Goal: Task Accomplishment & Management: Complete application form

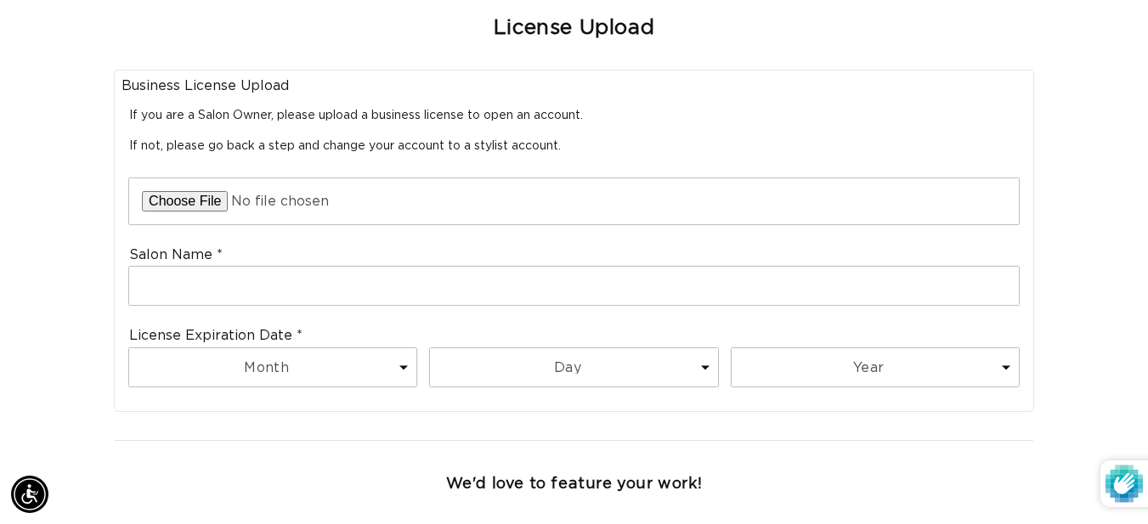
scroll to position [0, 2054]
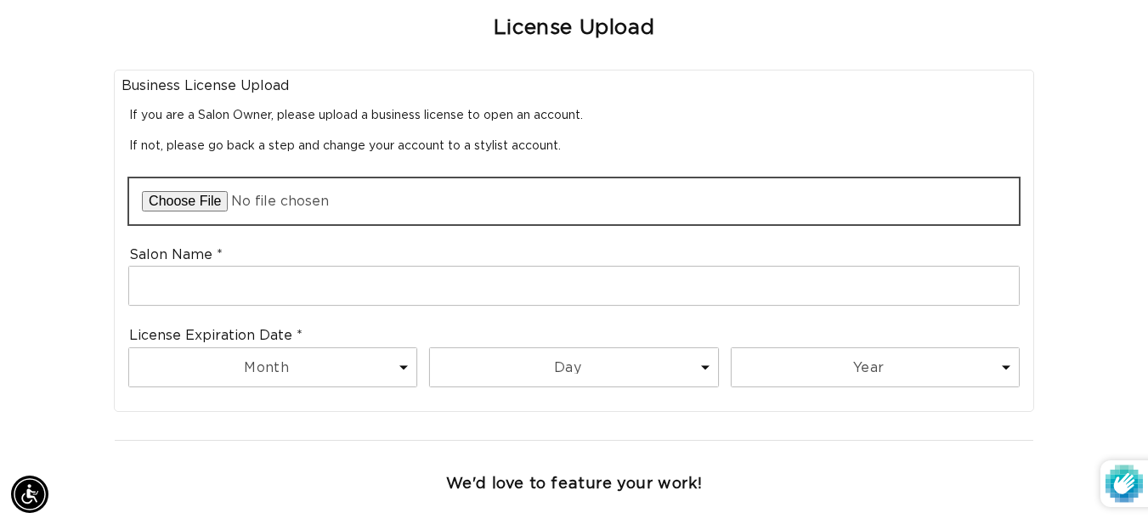
click at [202, 178] on input "file" at bounding box center [573, 201] width 889 height 46
type input "C:\fakepath\IMG_2386.jpeg"
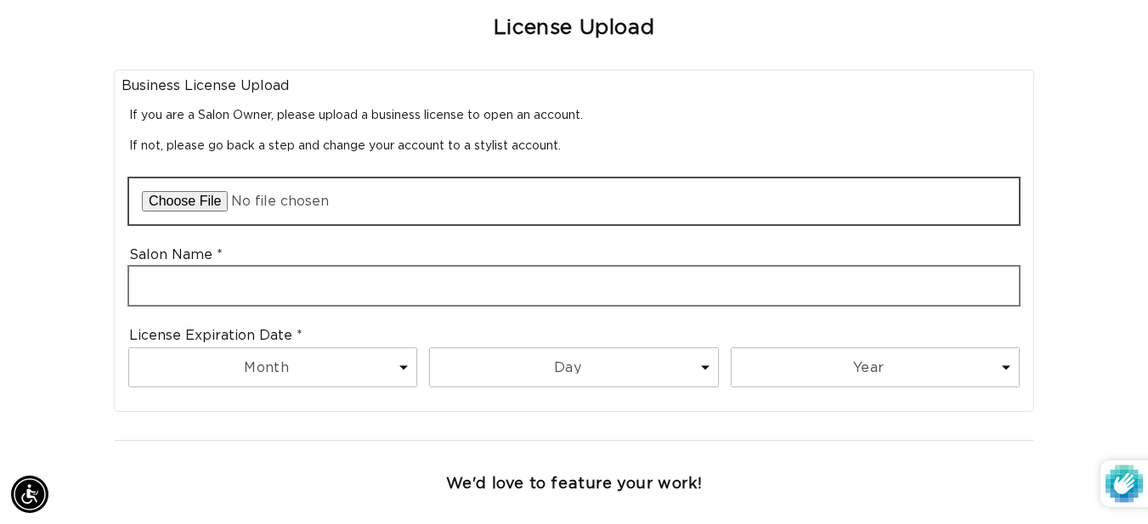
scroll to position [0, 1027]
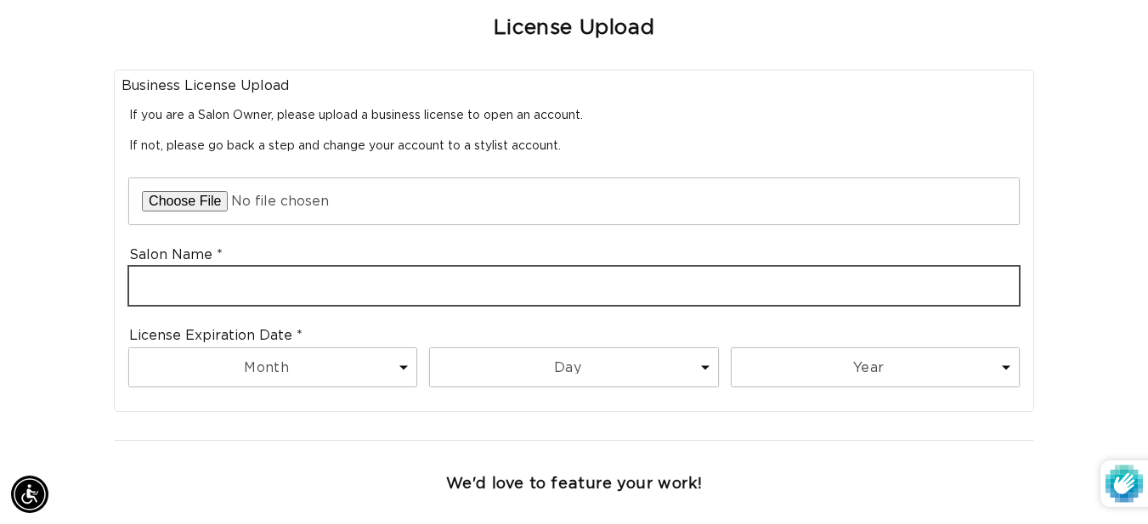
click at [324, 267] on fieldset "Business License Upload If you are a Salon Owner, please upload a business lice…" at bounding box center [573, 240] width 905 height 327
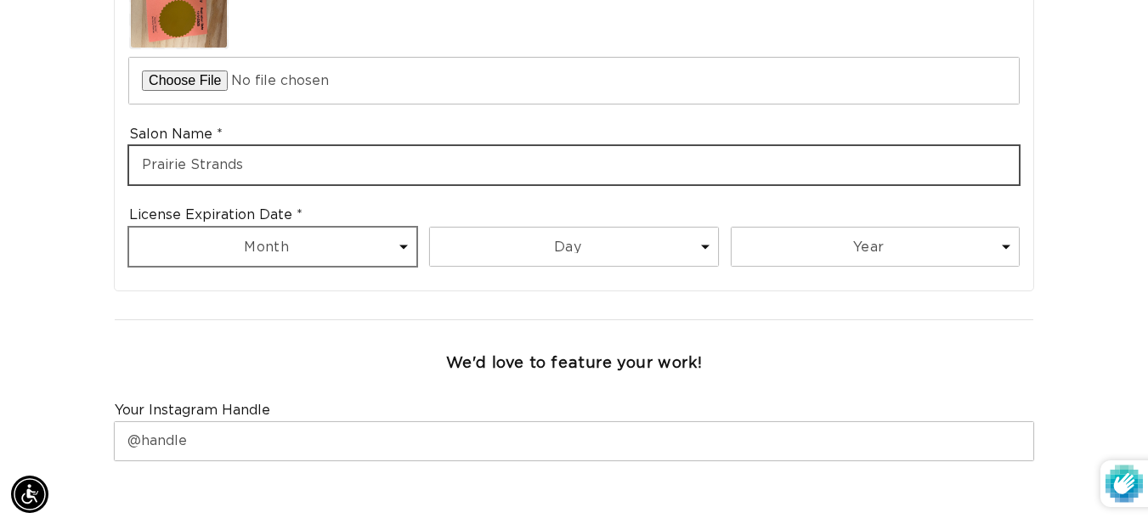
type input "Prairie Strands"
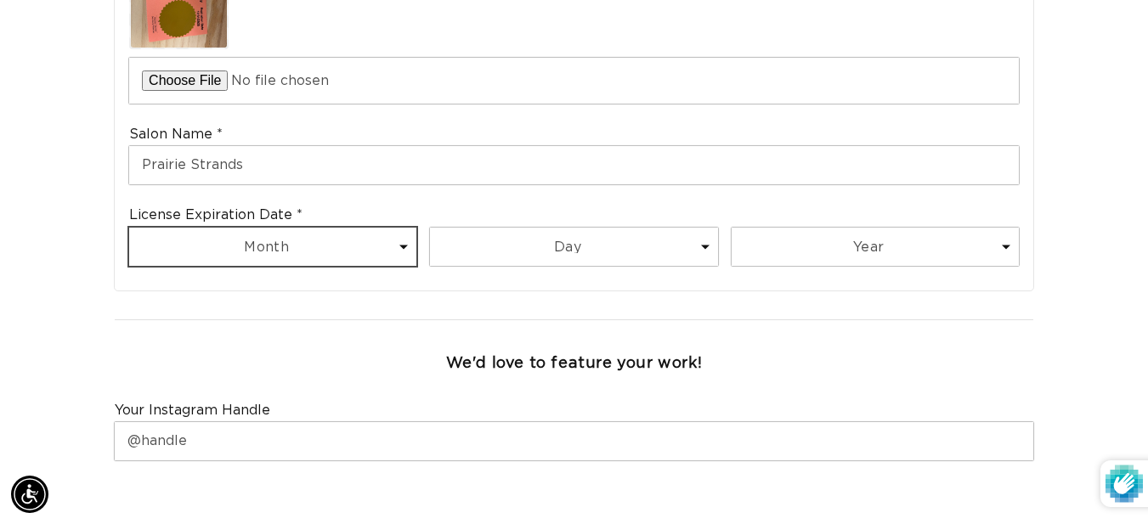
click at [362, 228] on select "Month 1 2 3 4 5 6 7 8 9 10 11 12" at bounding box center [272, 247] width 287 height 38
select select "12"
click at [130, 228] on select "Month 1 2 3 4 5 6 7 8 9 10 11 12" at bounding box center [272, 247] width 287 height 38
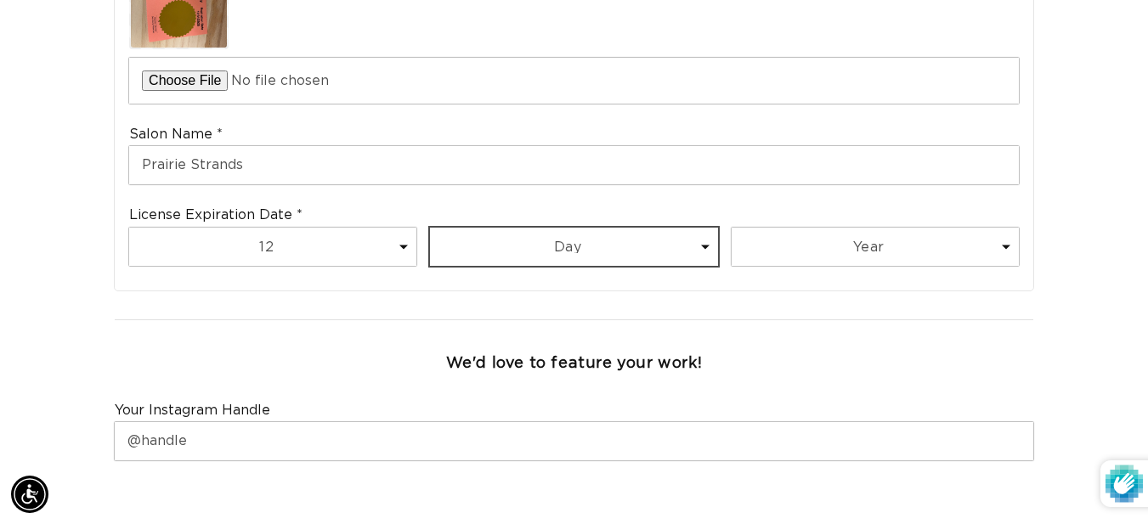
click at [522, 228] on select "Day 1 2 3 4 5 6 7 8 9 10 11 12 13 14 15 16 17 18 19 20 21 22 23 24 25 26 27 28 …" at bounding box center [573, 247] width 287 height 38
select select "31"
click at [430, 228] on select "Day 1 2 3 4 5 6 7 8 9 10 11 12 13 14 15 16 17 18 19 20 21 22 23 24 25 26 27 28 …" at bounding box center [573, 247] width 287 height 38
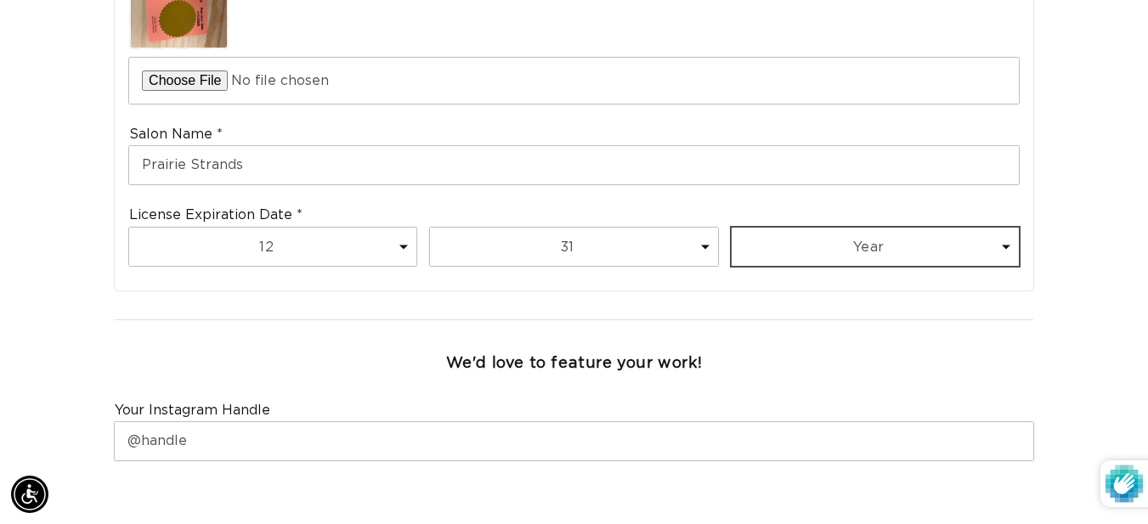
click at [788, 236] on select "Year [DATE] 2026 2027 2028 2029 2030 2031 2032 2033 2034 2035 2036 2037 2038 20…" at bounding box center [874, 247] width 287 height 38
select select "2025"
click at [731, 228] on select "Year [DATE] 2026 2027 2028 2029 2030 2031 2032 2033 2034 2035 2036 2037 2038 20…" at bounding box center [874, 247] width 287 height 38
click at [876, 338] on div "We'd love to feature your work!" at bounding box center [574, 364] width 934 height 52
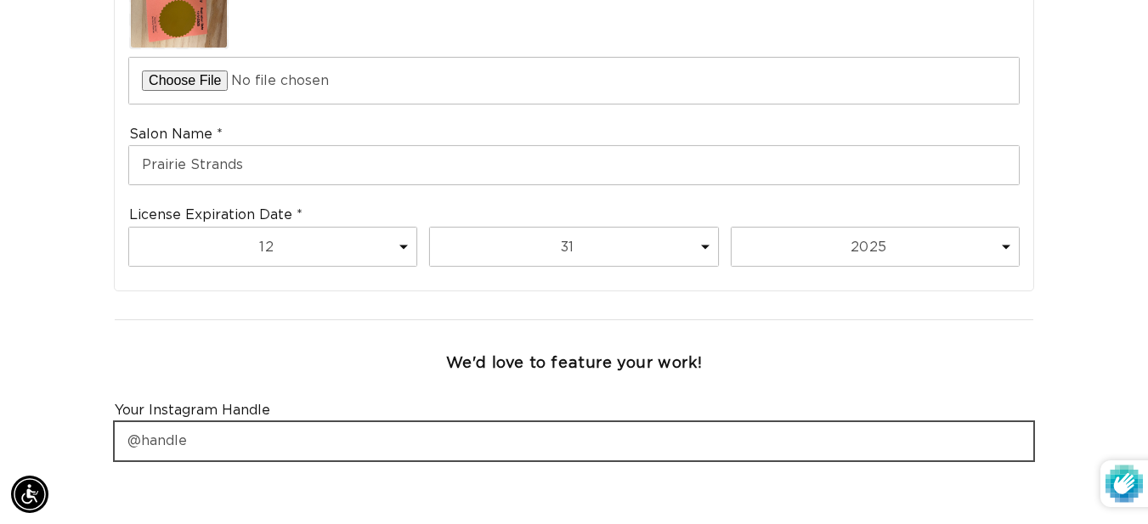
click at [524, 422] on input "text" at bounding box center [574, 441] width 918 height 38
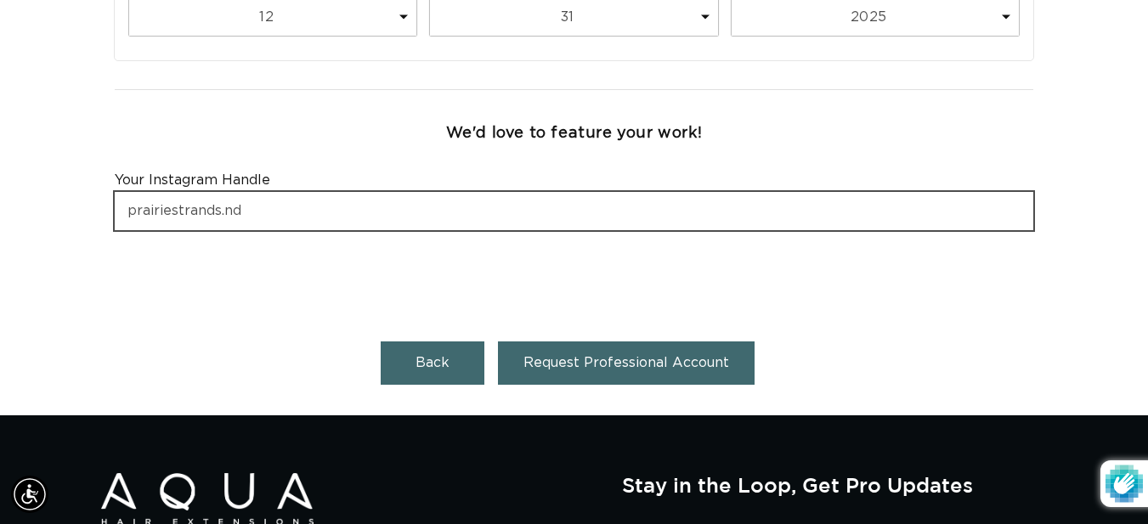
type input "prairiestrands.nd"
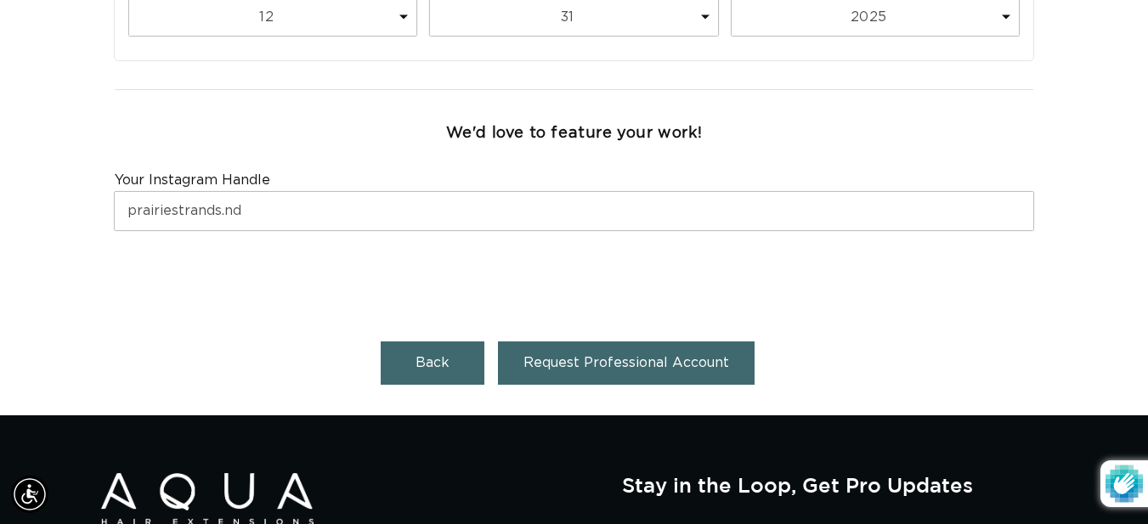
click at [606, 356] on span "Request Professional Account" at bounding box center [626, 363] width 206 height 14
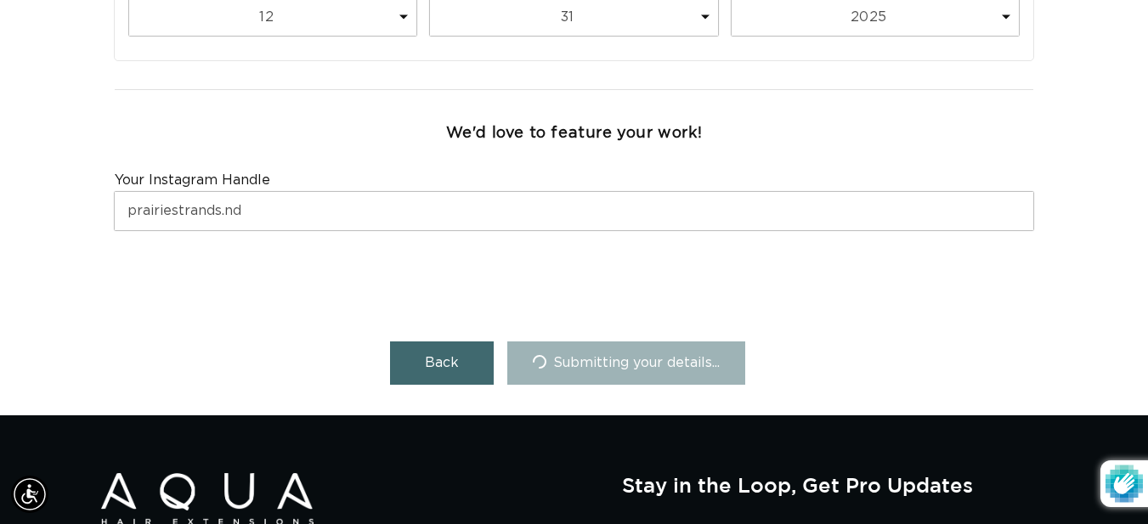
scroll to position [0, 2054]
